Goal: Task Accomplishment & Management: Use online tool/utility

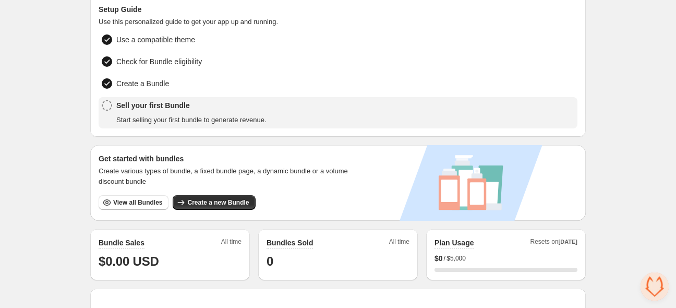
scroll to position [110, 0]
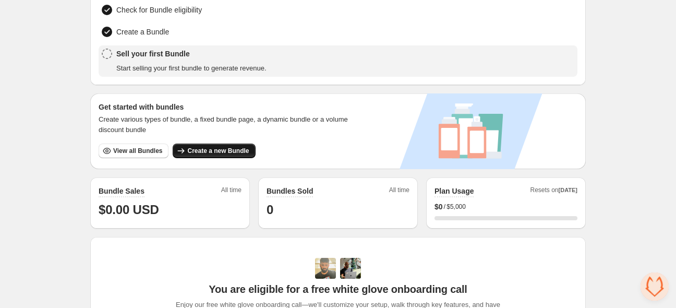
click at [230, 151] on span "Create a new Bundle" at bounding box center [218, 151] width 62 height 8
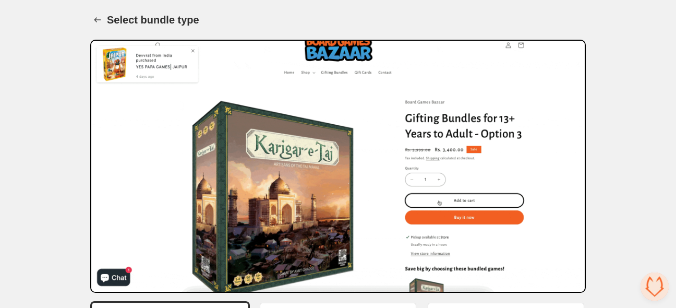
scroll to position [159, 0]
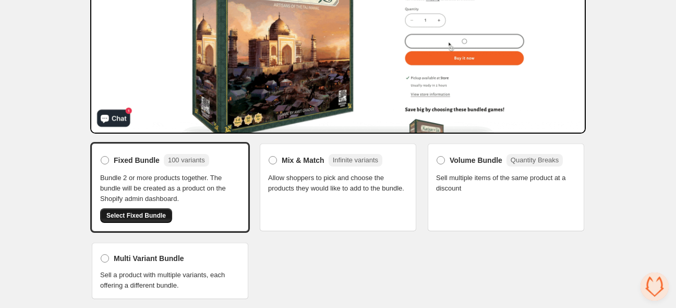
click at [137, 213] on span "Select Fixed Bundle" at bounding box center [135, 215] width 59 height 8
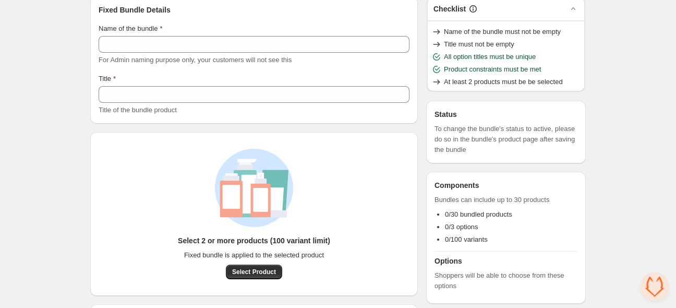
scroll to position [111, 0]
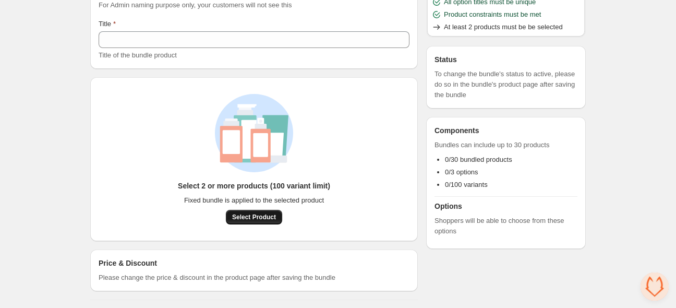
click at [245, 215] on span "Select Product" at bounding box center [254, 217] width 44 height 8
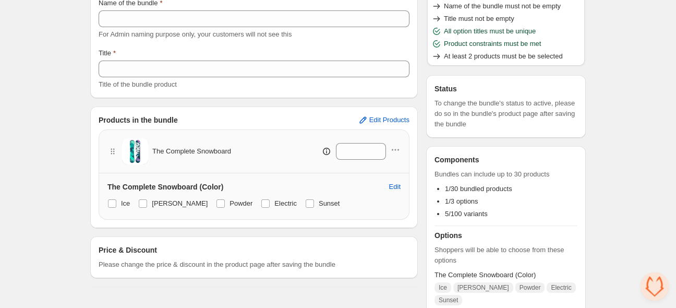
scroll to position [82, 0]
click at [313, 266] on span "Please change the price & discount in the product page after saving the bundle" at bounding box center [217, 264] width 237 height 10
click at [375, 117] on span "Edit Products" at bounding box center [389, 119] width 40 height 8
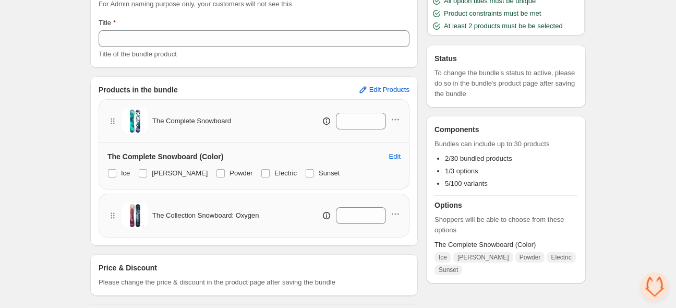
scroll to position [116, 0]
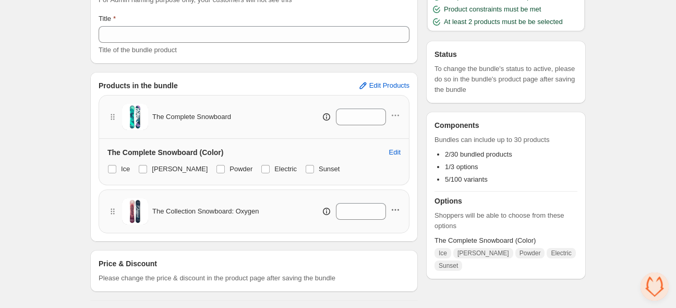
click at [394, 209] on icon "button" at bounding box center [395, 210] width 10 height 10
click at [286, 243] on div "Fixed Bundle Details Name of the bundle For Admin naming purpose only, your cus…" at bounding box center [254, 118] width 328 height 364
